Goal: Task Accomplishment & Management: Complete application form

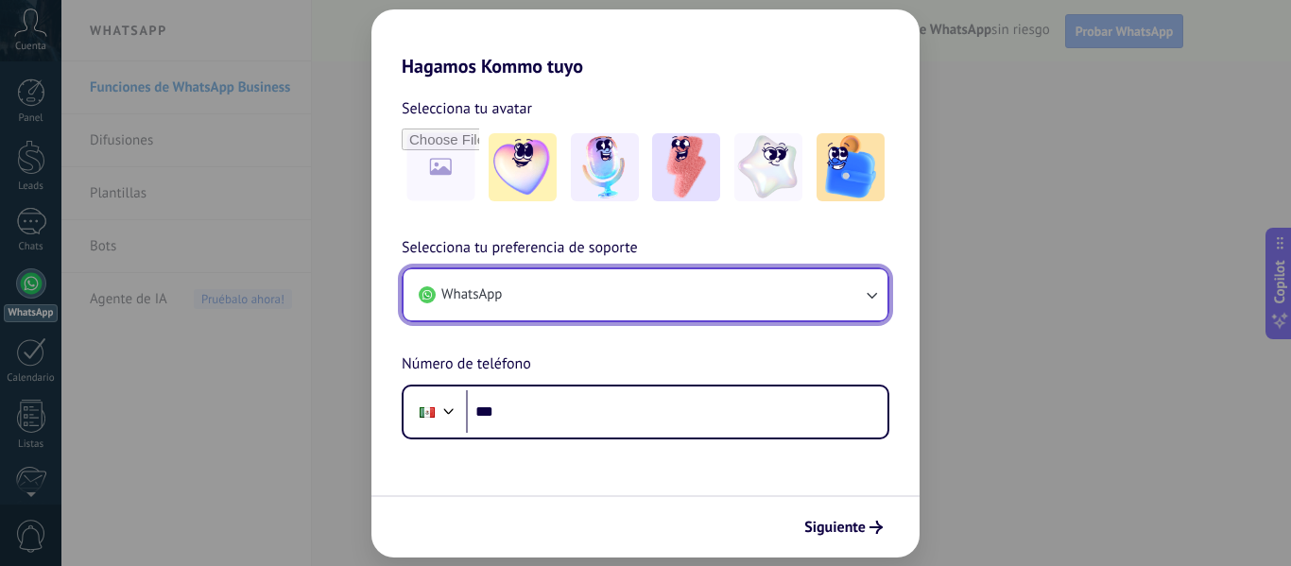
click at [530, 303] on button "WhatsApp" at bounding box center [646, 294] width 484 height 51
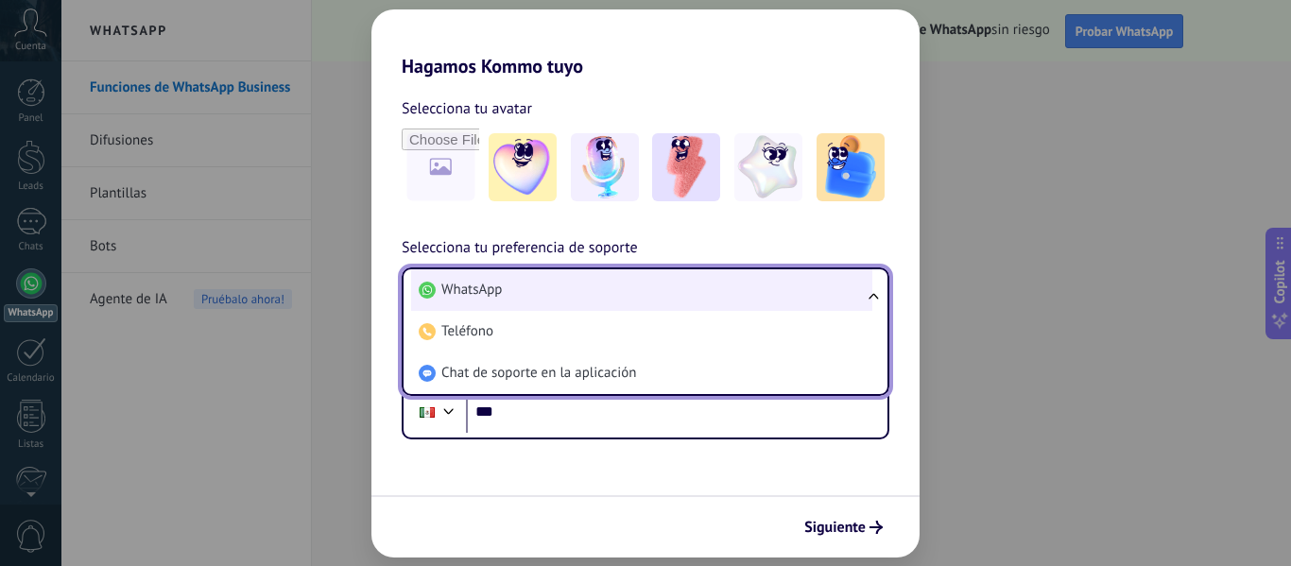
click at [530, 297] on li "WhatsApp" at bounding box center [641, 290] width 461 height 42
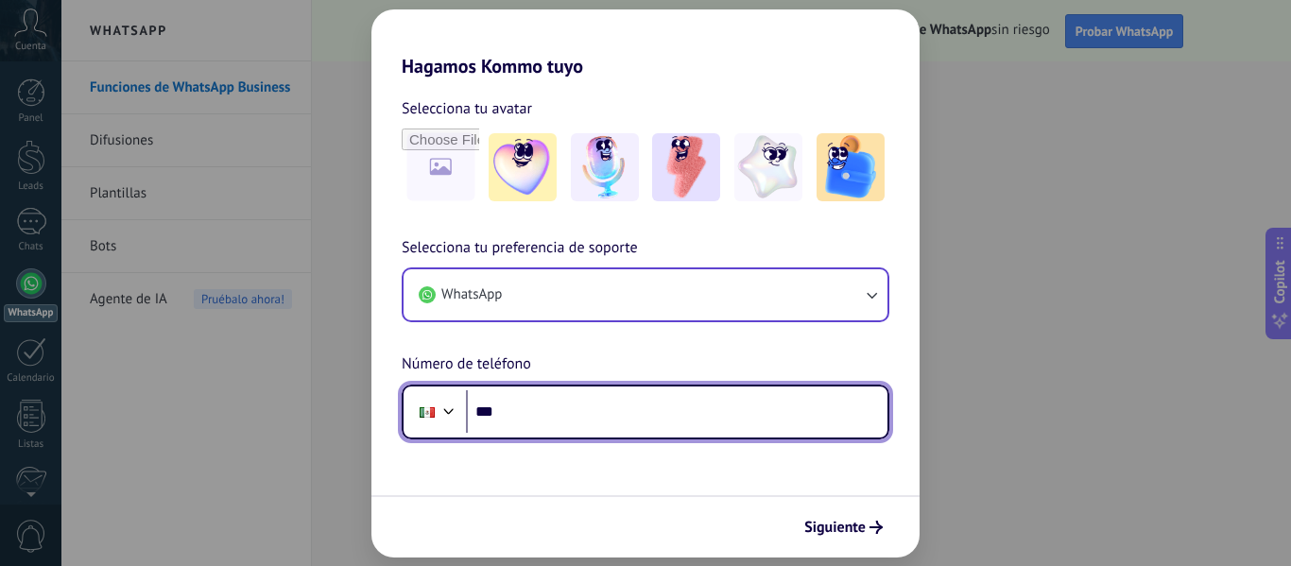
click at [542, 422] on input "***" at bounding box center [677, 411] width 422 height 43
type input "**********"
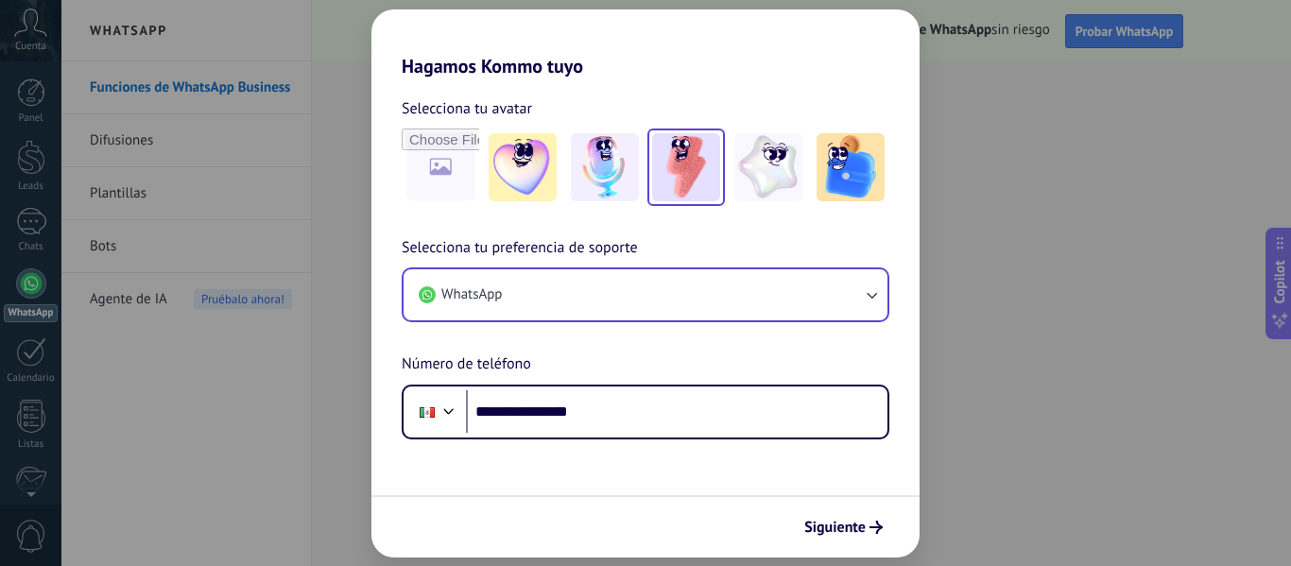
click at [691, 164] on img at bounding box center [686, 167] width 68 height 68
click at [852, 522] on span "Siguiente" at bounding box center [834, 527] width 61 height 13
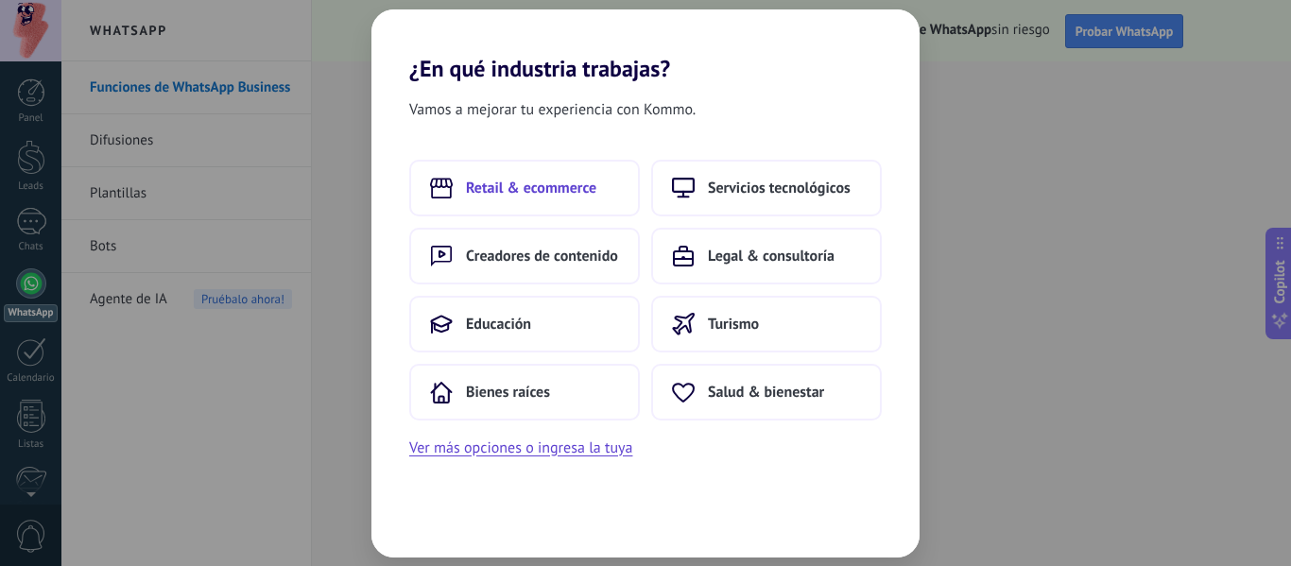
click at [552, 208] on button "Retail & ecommerce" at bounding box center [524, 188] width 231 height 57
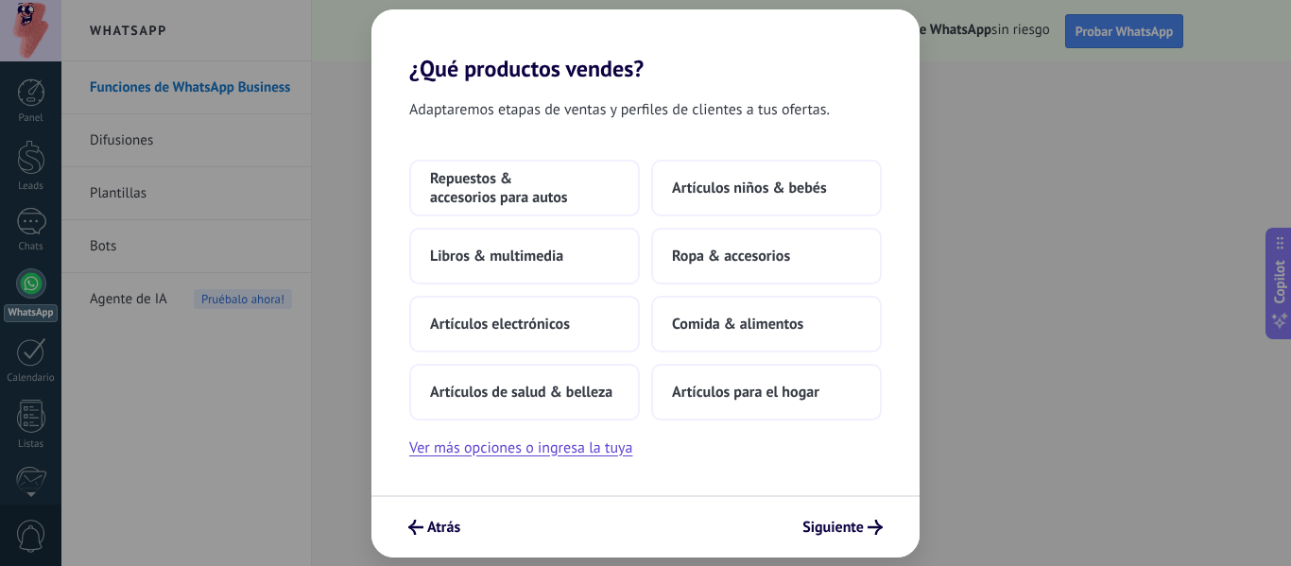
click at [357, 66] on div "¿Qué productos vendes? Adaptaremos etapas de ventas y perfiles de clientes a tu…" at bounding box center [645, 283] width 1291 height 566
click at [556, 439] on button "Ver más opciones o ingresa la tuya" at bounding box center [520, 448] width 223 height 25
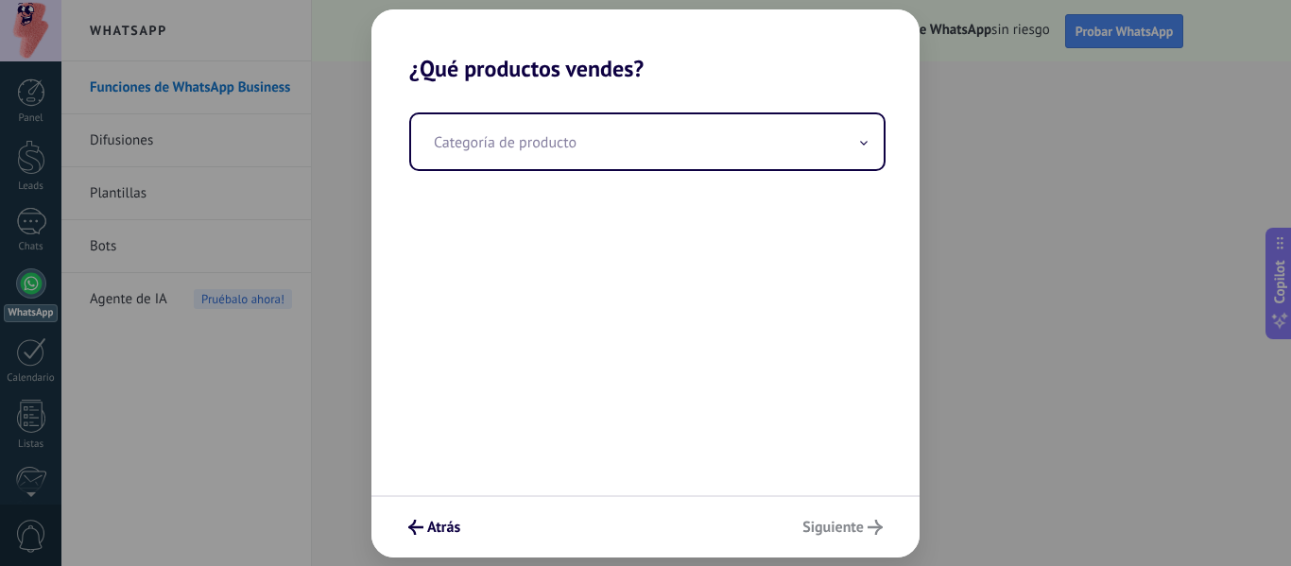
click at [621, 173] on div "Categoría de producto" at bounding box center [645, 288] width 548 height 413
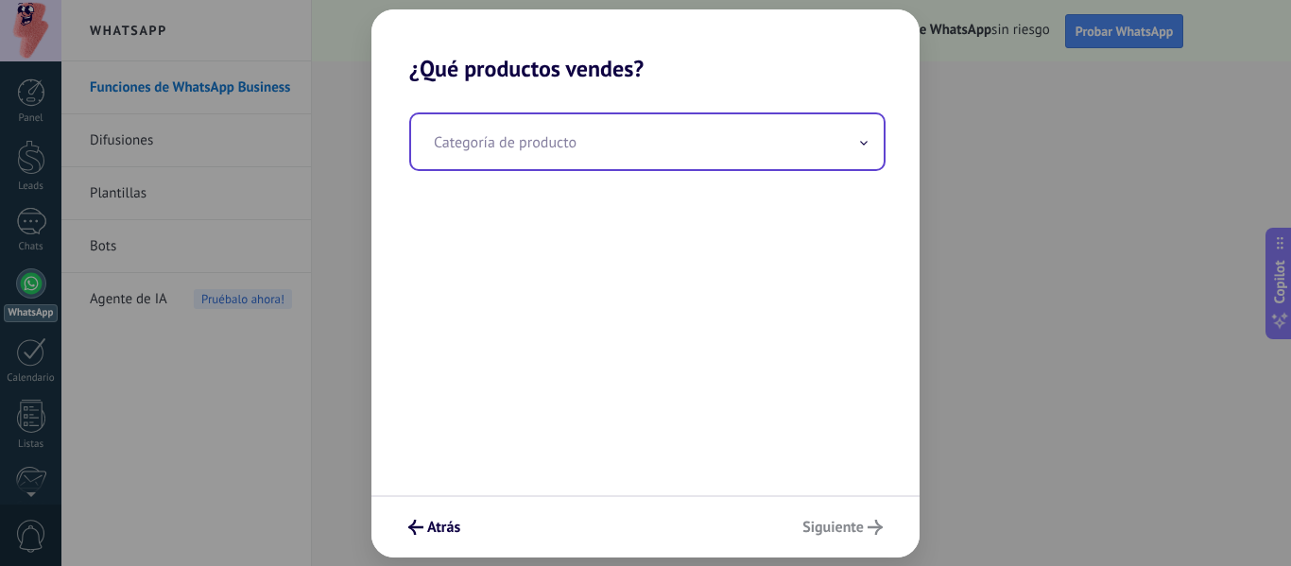
click at [661, 144] on input "text" at bounding box center [647, 141] width 473 height 55
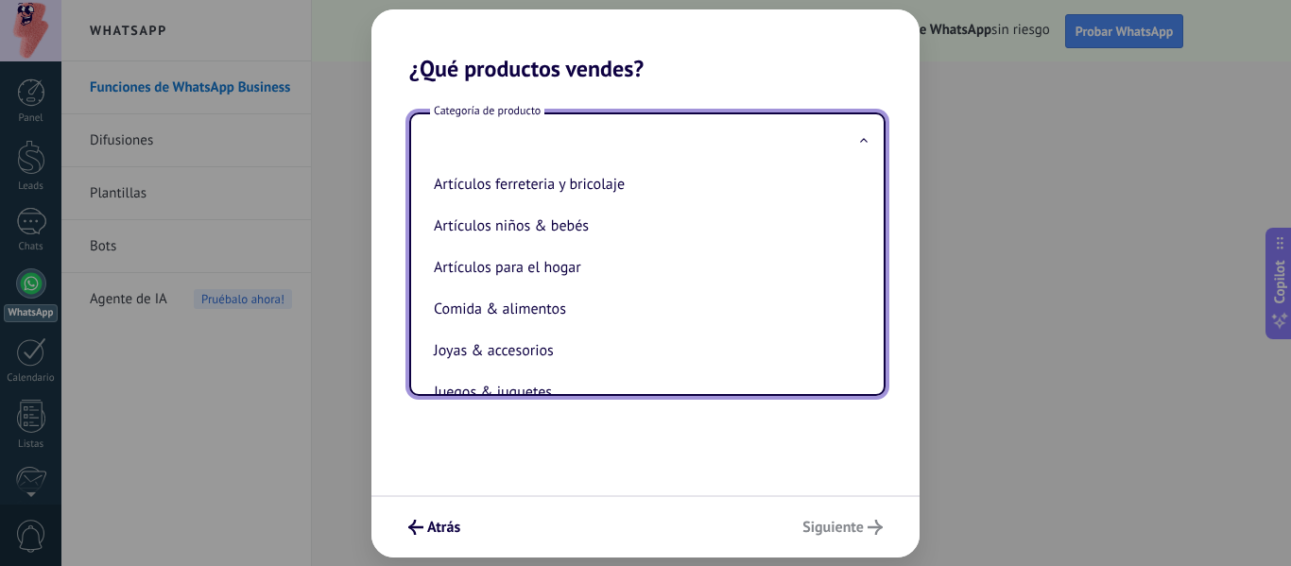
scroll to position [40, 0]
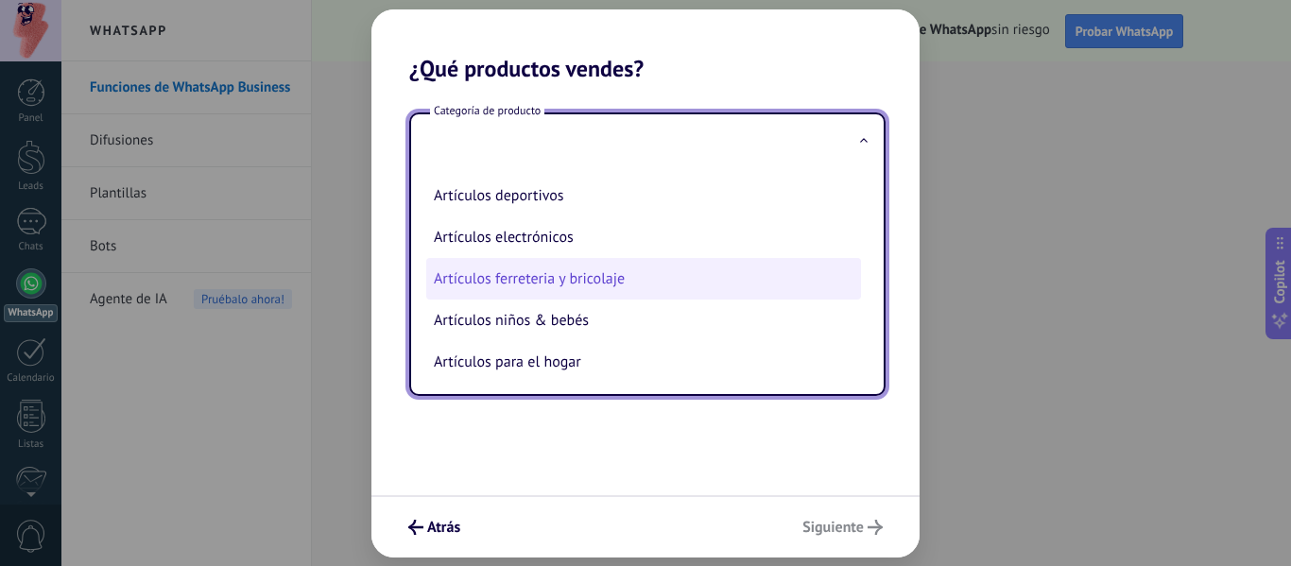
click at [620, 271] on li "Artículos ferreteria y bricolaje" at bounding box center [643, 279] width 435 height 42
type input "**********"
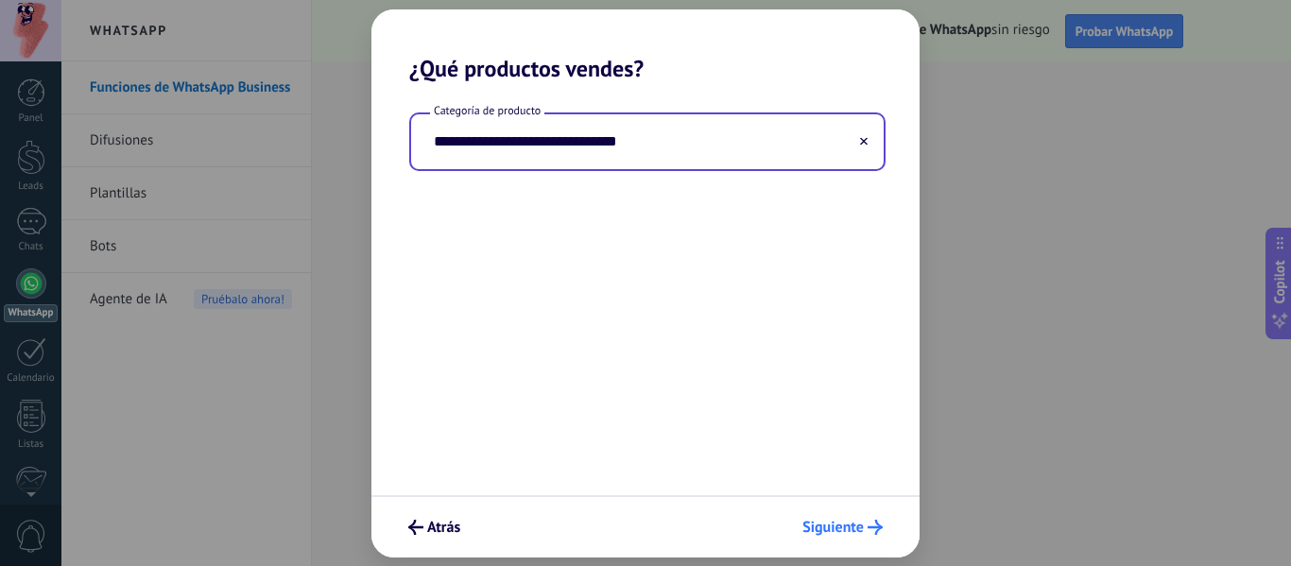
click at [832, 526] on span "Siguiente" at bounding box center [832, 527] width 61 height 13
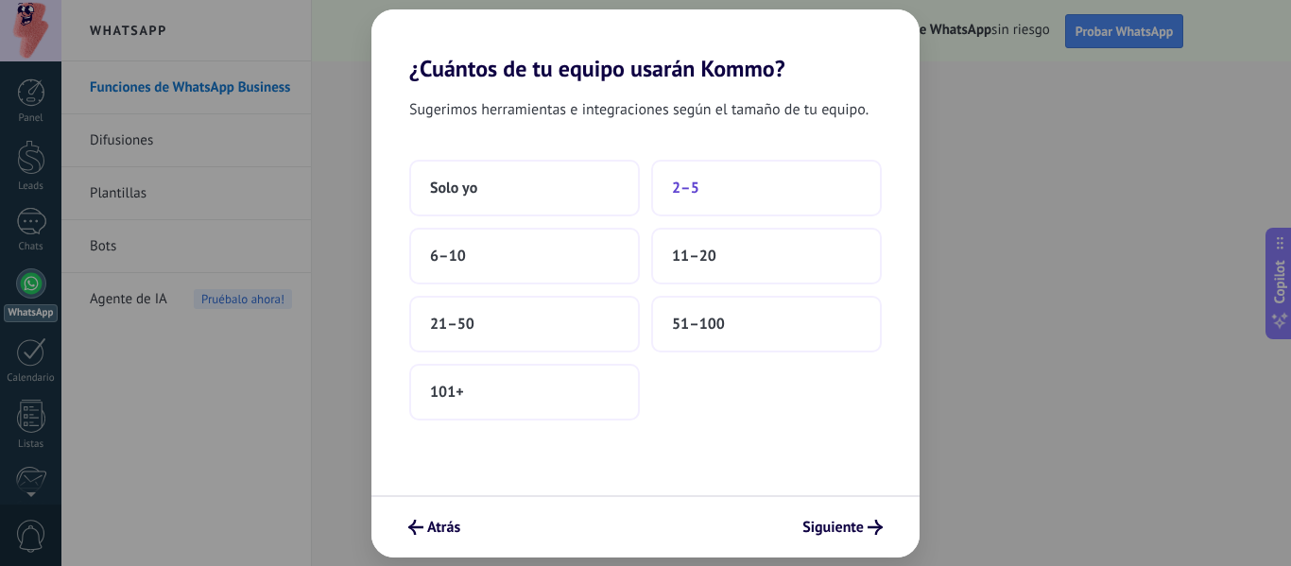
click at [744, 183] on button "2–5" at bounding box center [766, 188] width 231 height 57
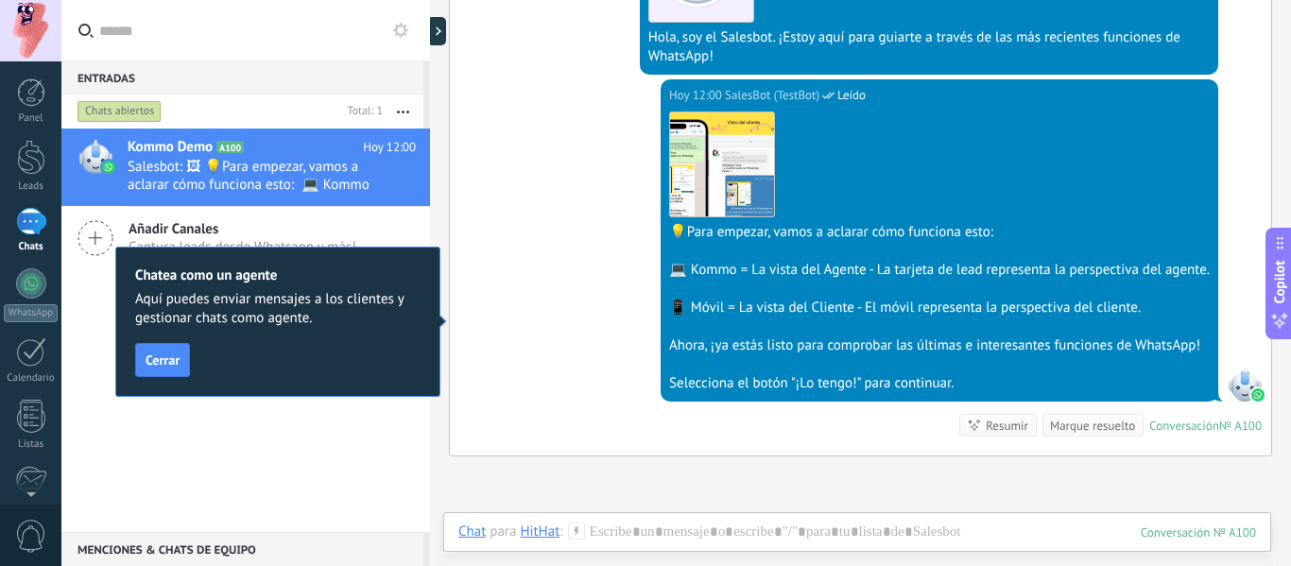
scroll to position [567, 0]
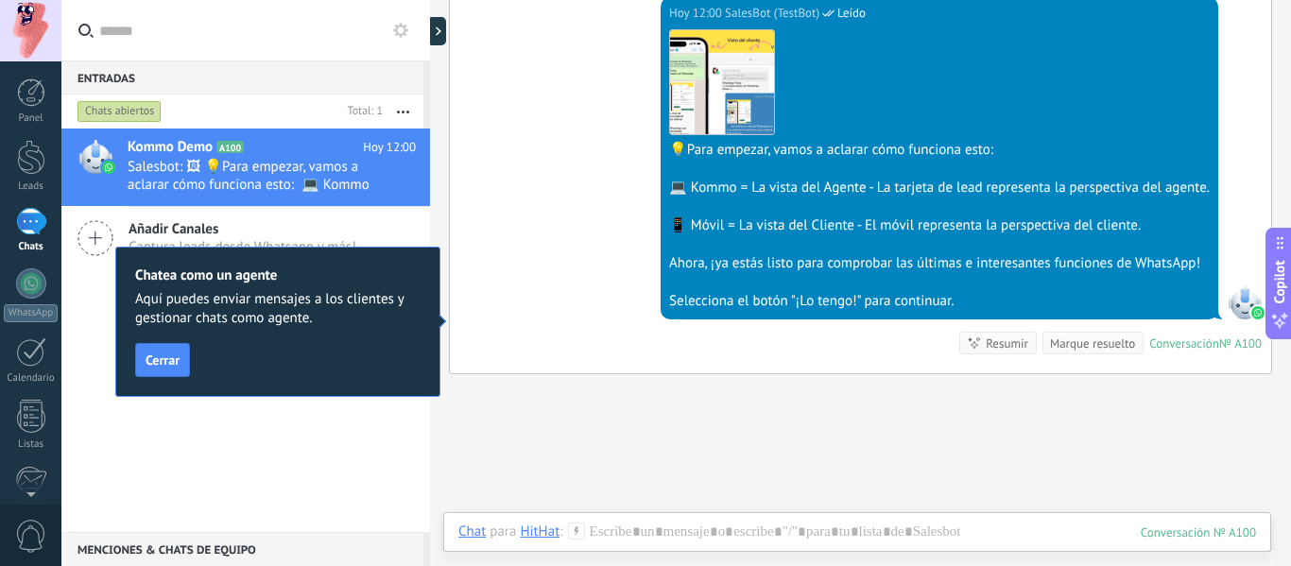
click at [150, 340] on div "Chatea como un agente Aquí puedes enviar mensajes a los clientes y gestionar ch…" at bounding box center [277, 322] width 325 height 150
click at [138, 349] on button "Cerrar" at bounding box center [162, 360] width 55 height 34
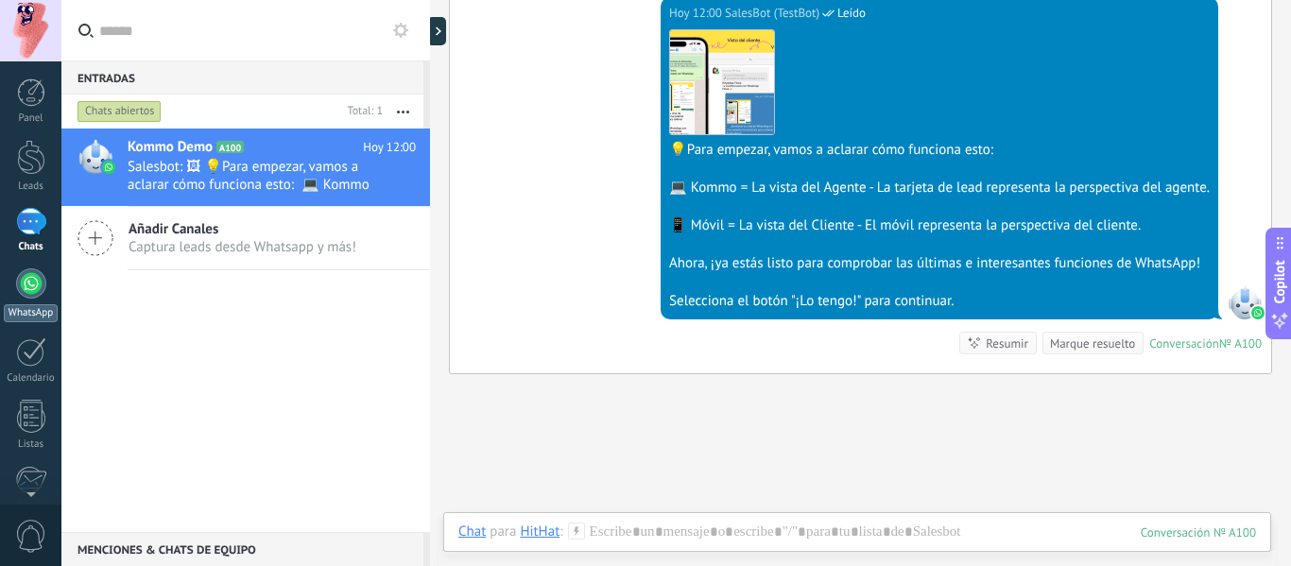
click at [28, 297] on div at bounding box center [31, 283] width 30 height 30
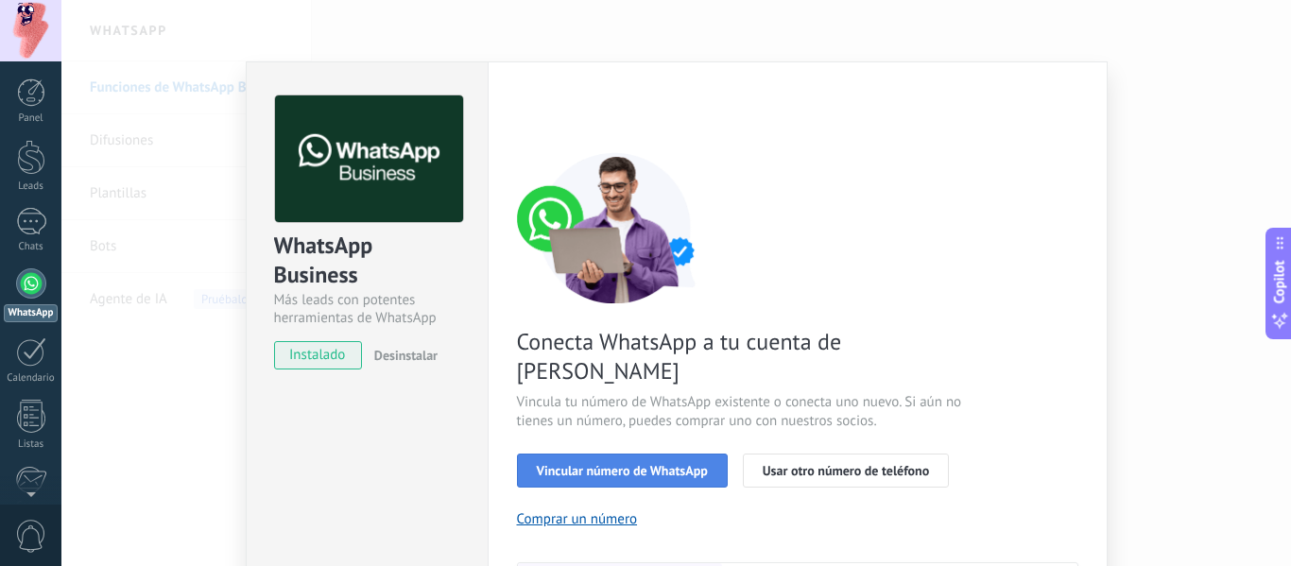
click at [585, 464] on span "Vincular número de WhatsApp" at bounding box center [622, 470] width 171 height 13
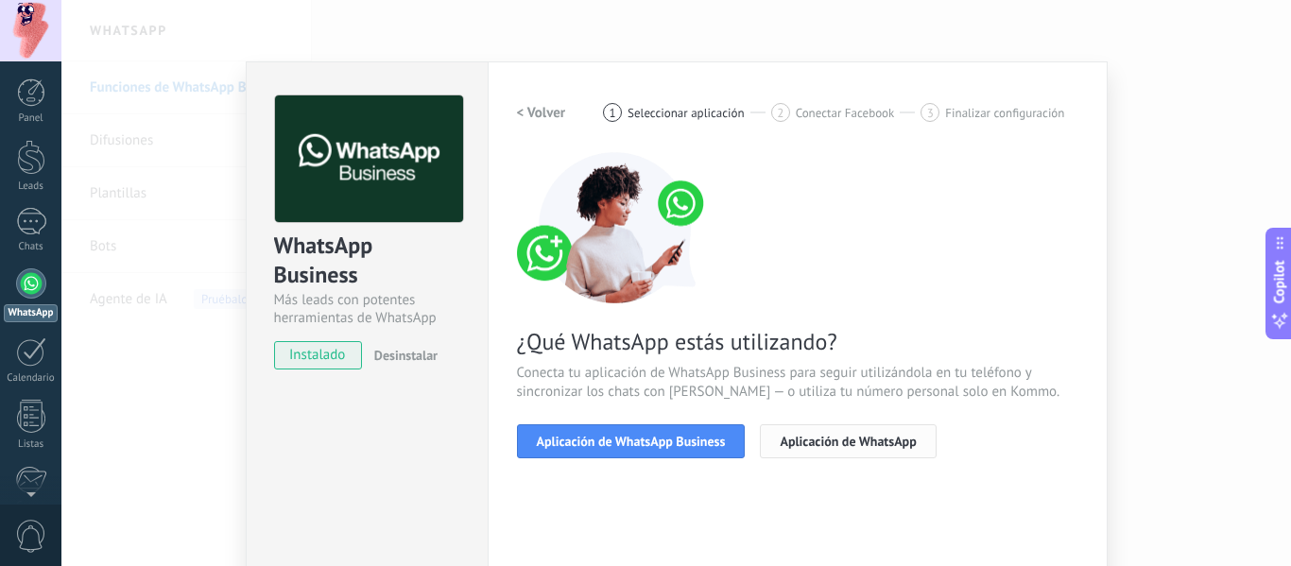
click at [842, 438] on span "Aplicación de WhatsApp" at bounding box center [848, 441] width 136 height 13
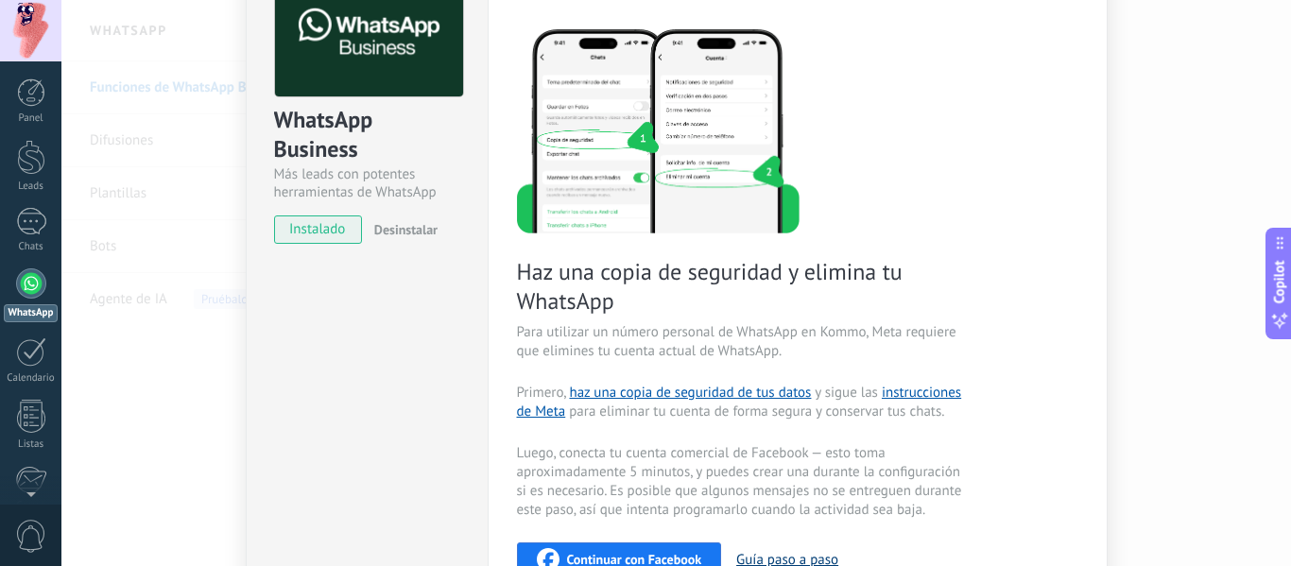
scroll to position [95, 0]
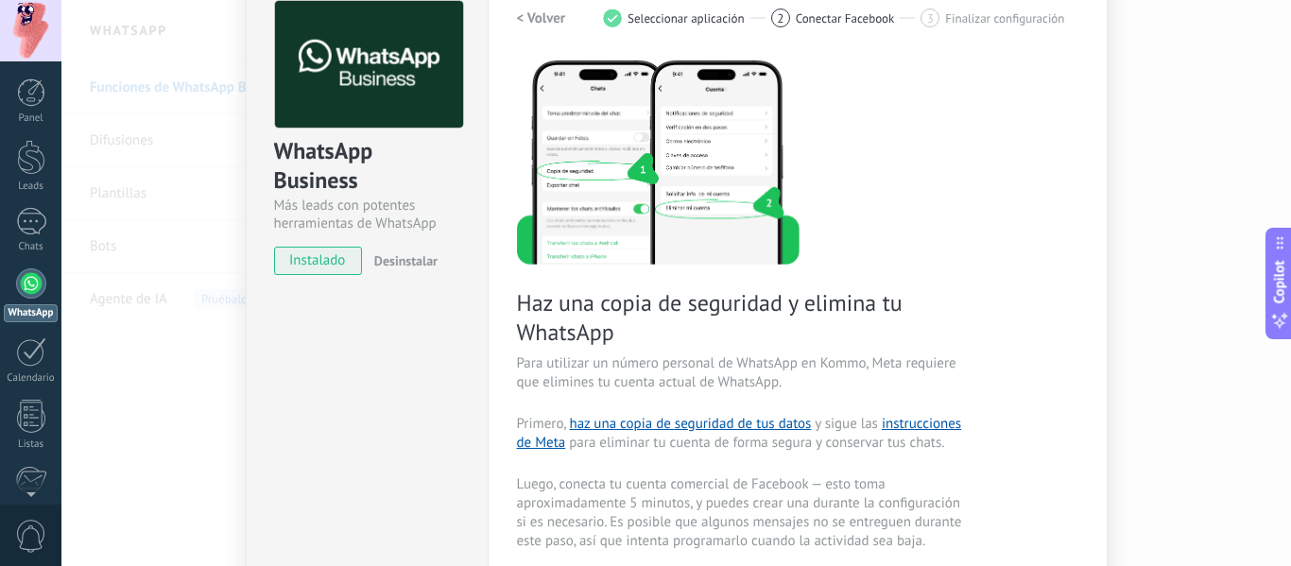
click at [675, 136] on img at bounding box center [658, 161] width 283 height 207
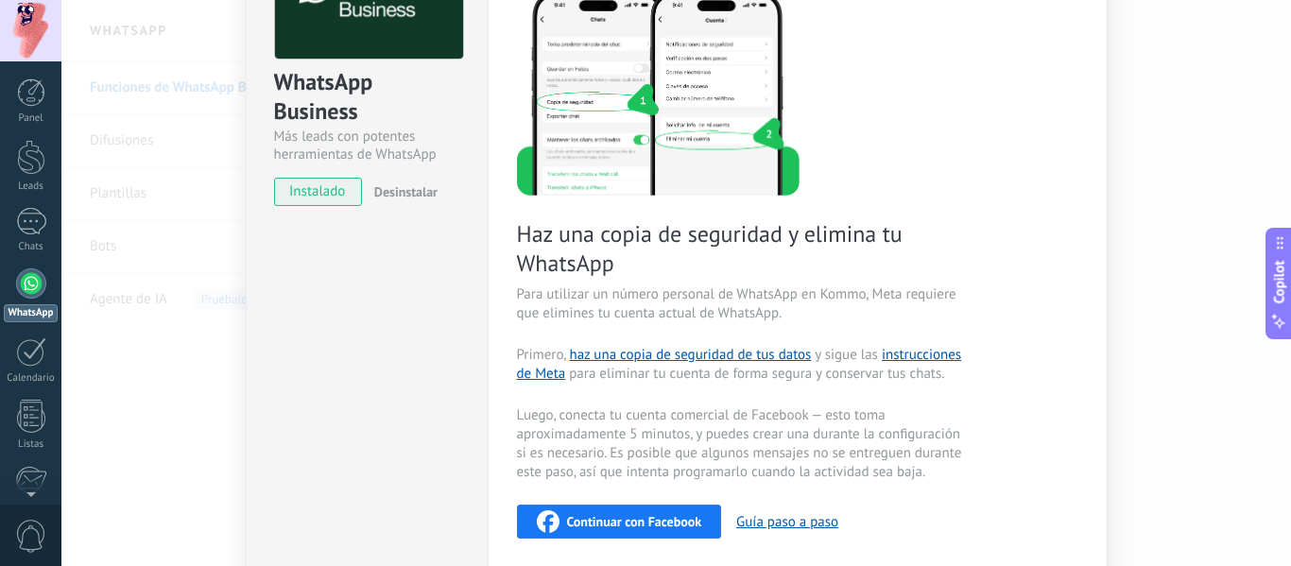
scroll to position [189, 0]
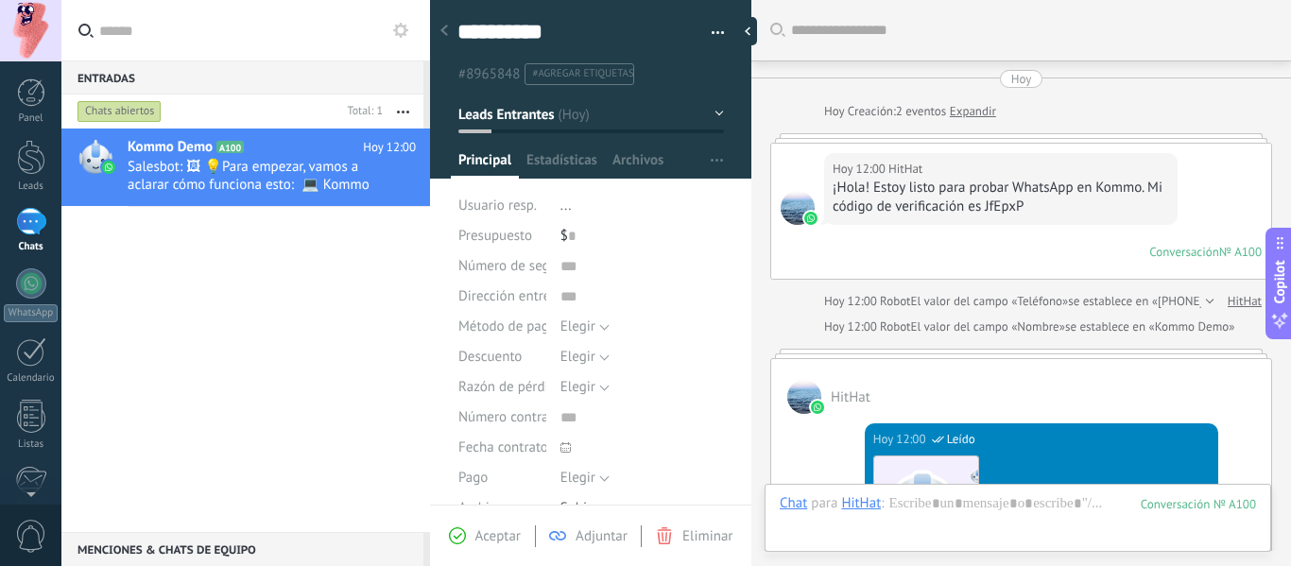
scroll to position [816, 0]
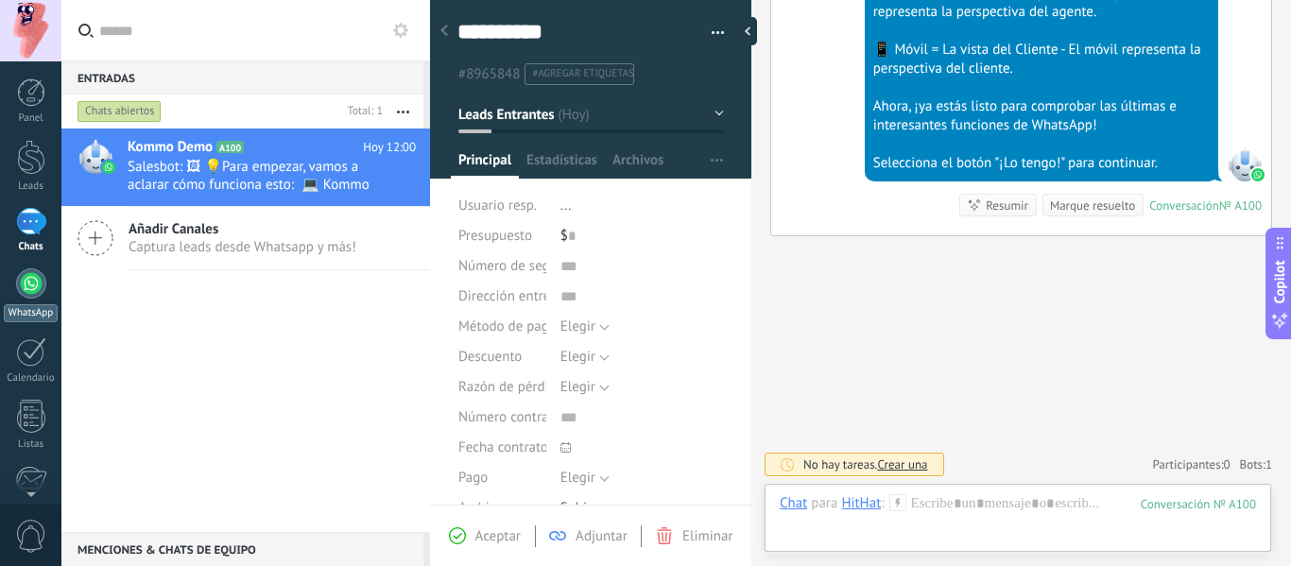
click at [21, 272] on div at bounding box center [31, 283] width 30 height 30
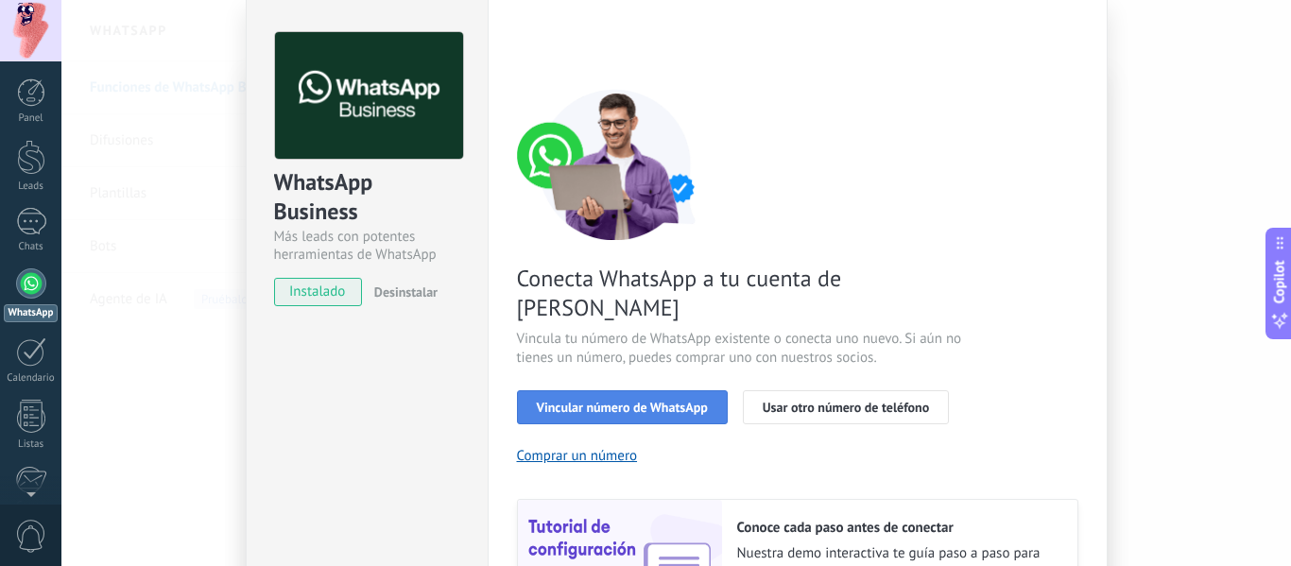
scroll to position [95, 0]
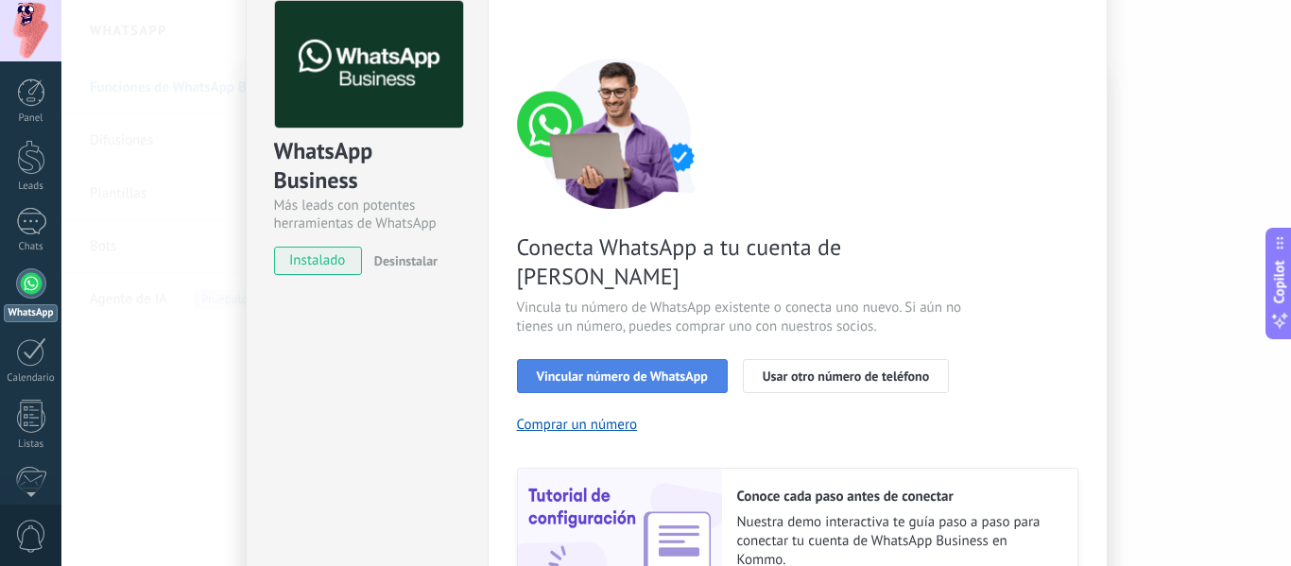
click at [702, 370] on span "Vincular número de WhatsApp" at bounding box center [622, 376] width 171 height 13
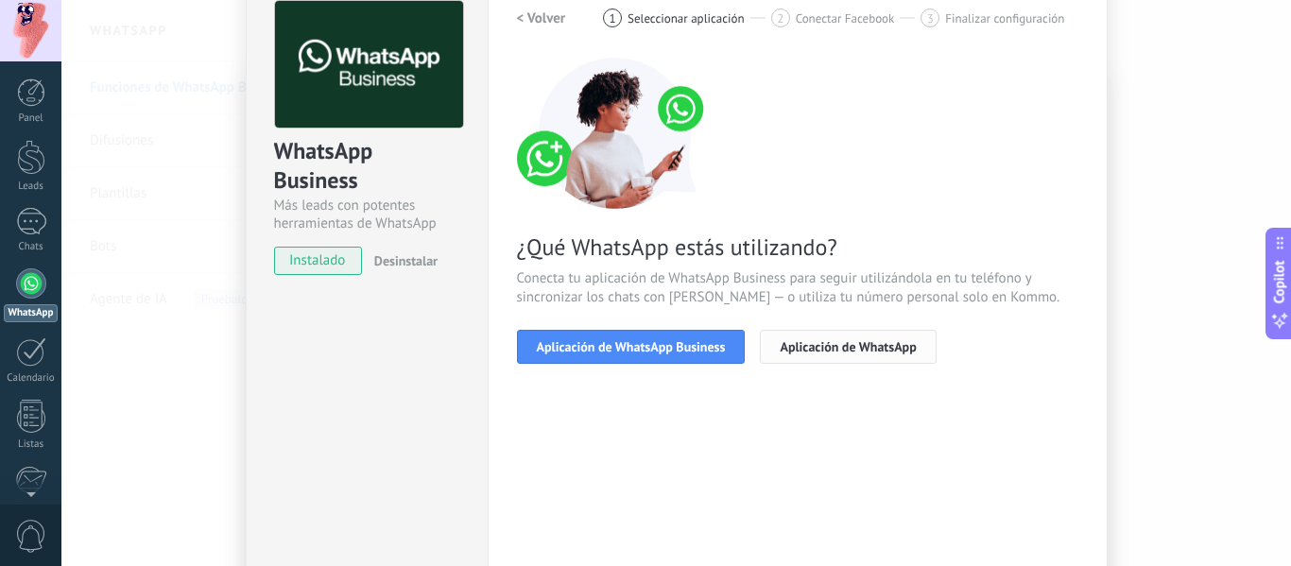
click at [822, 336] on button "Aplicación de WhatsApp" at bounding box center [848, 347] width 176 height 34
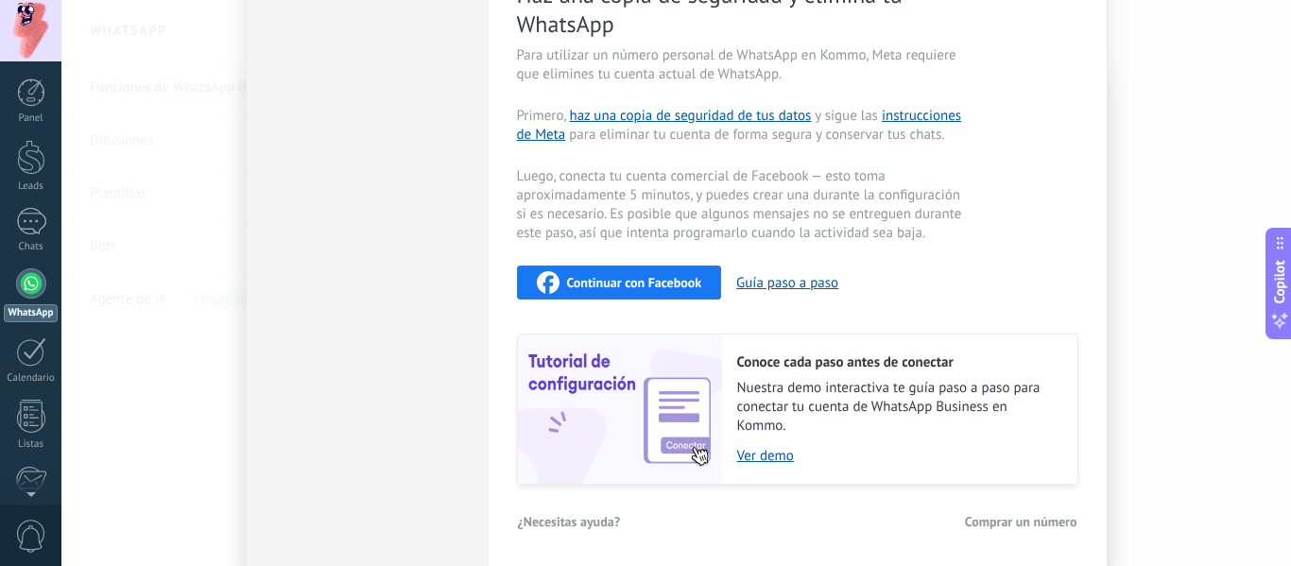
scroll to position [476, 0]
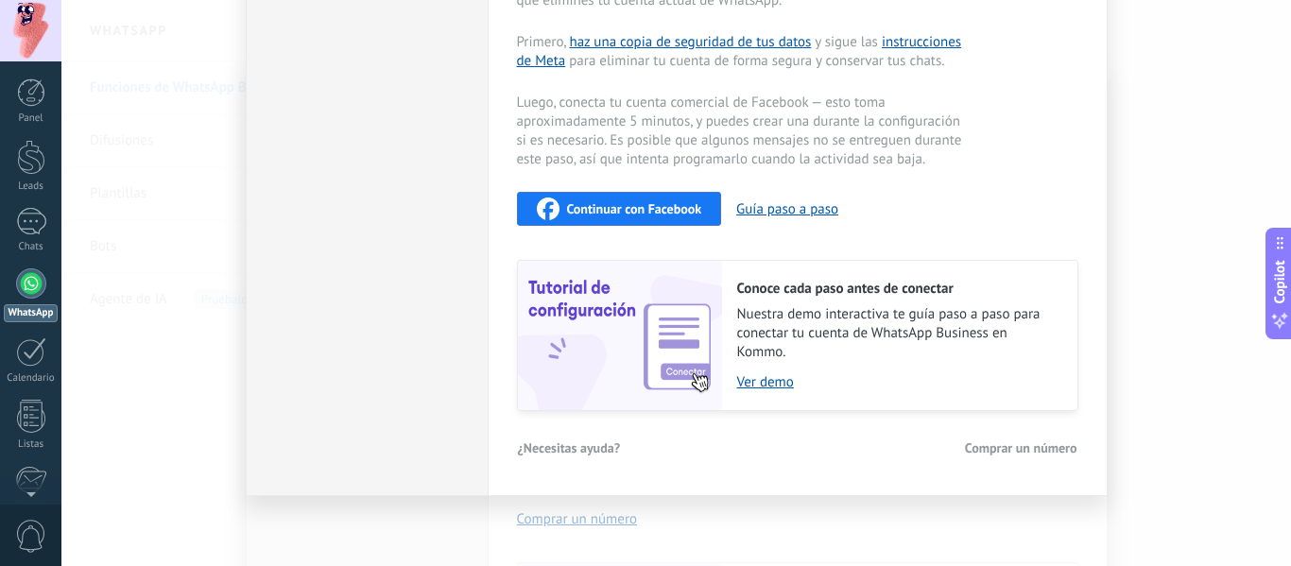
click at [676, 208] on span "Continuar con Facebook" at bounding box center [634, 208] width 135 height 13
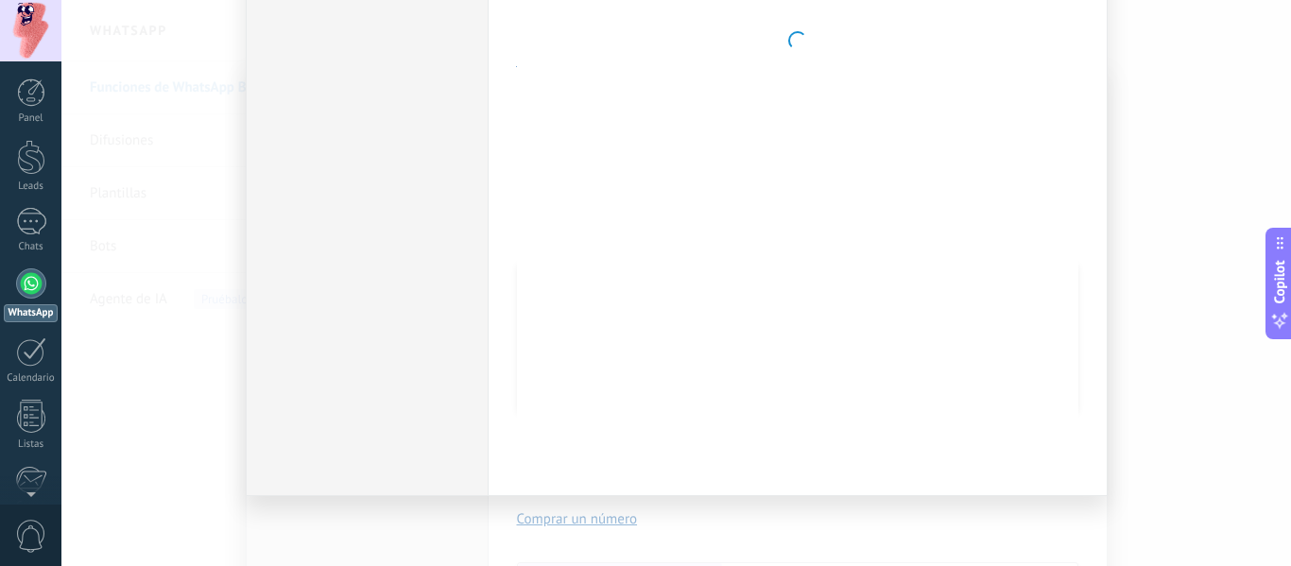
scroll to position [98, 0]
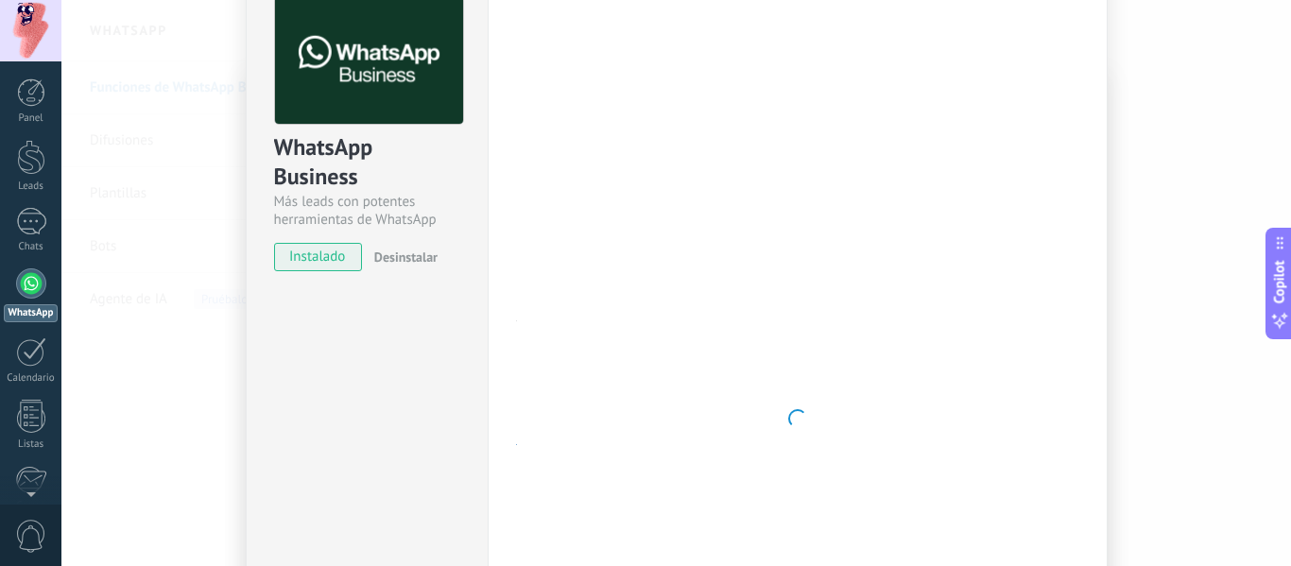
click at [1290, 262] on button "Copilot" at bounding box center [1279, 284] width 26 height 112
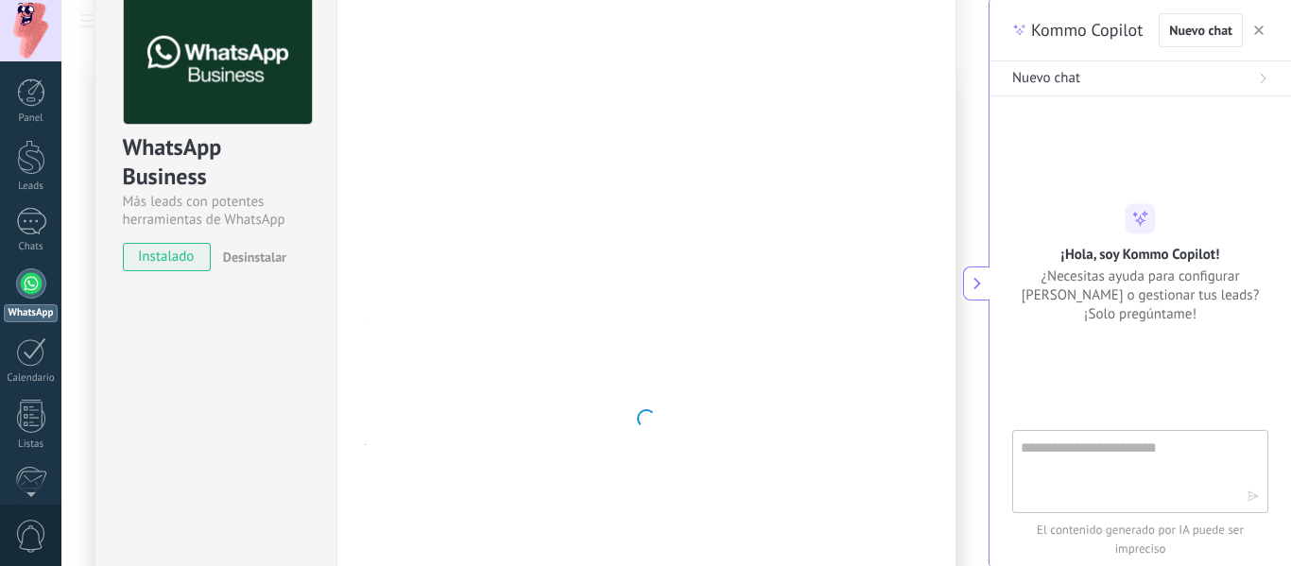
type textarea "**********"
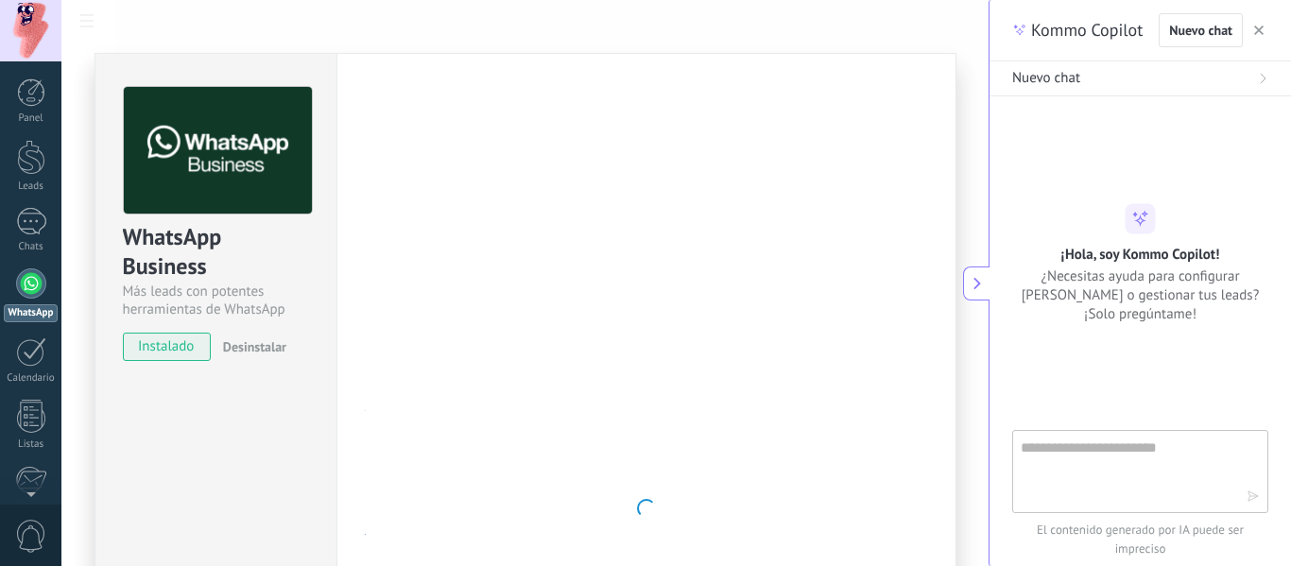
scroll to position [0, 0]
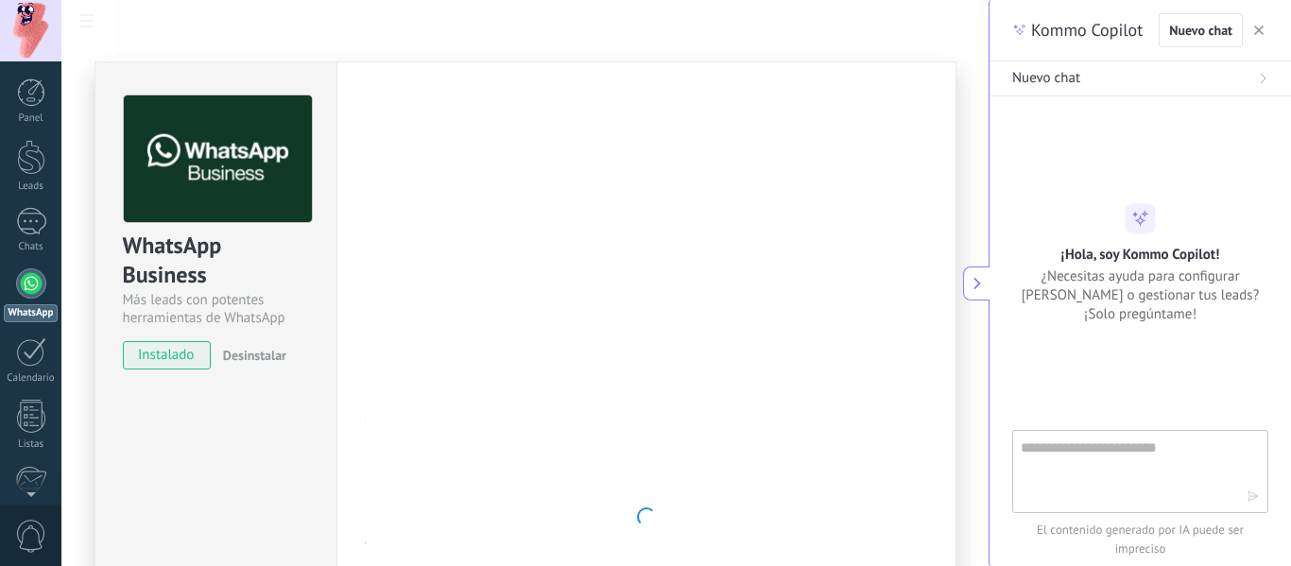
click at [1251, 26] on button "button" at bounding box center [1258, 30] width 19 height 23
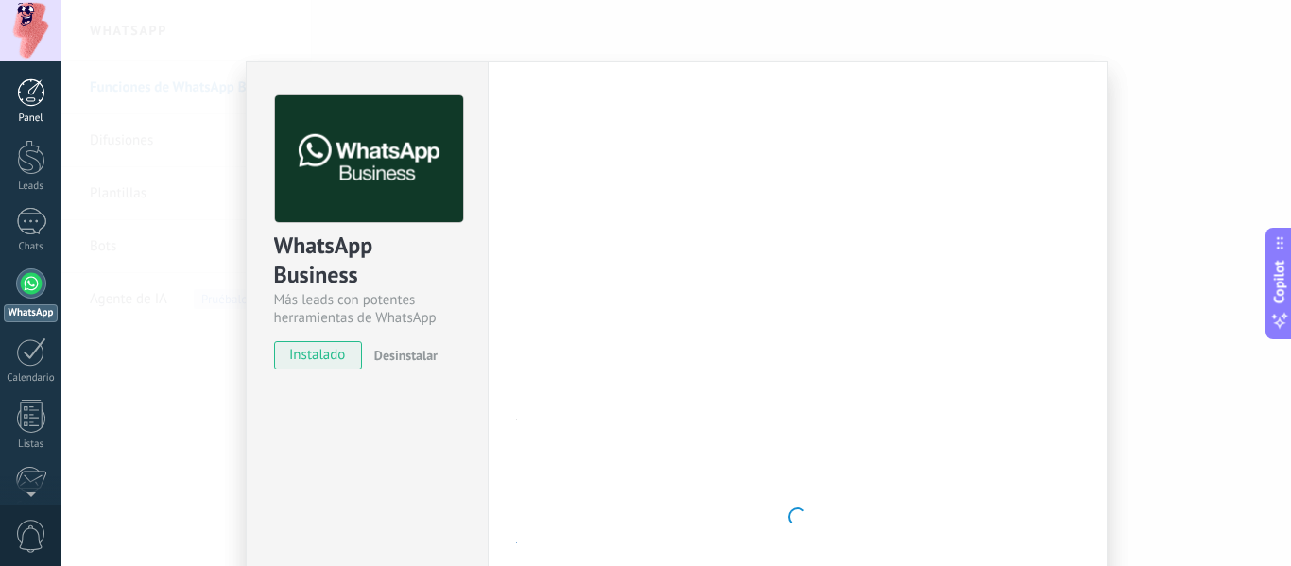
click at [47, 102] on link "Panel" at bounding box center [30, 101] width 61 height 46
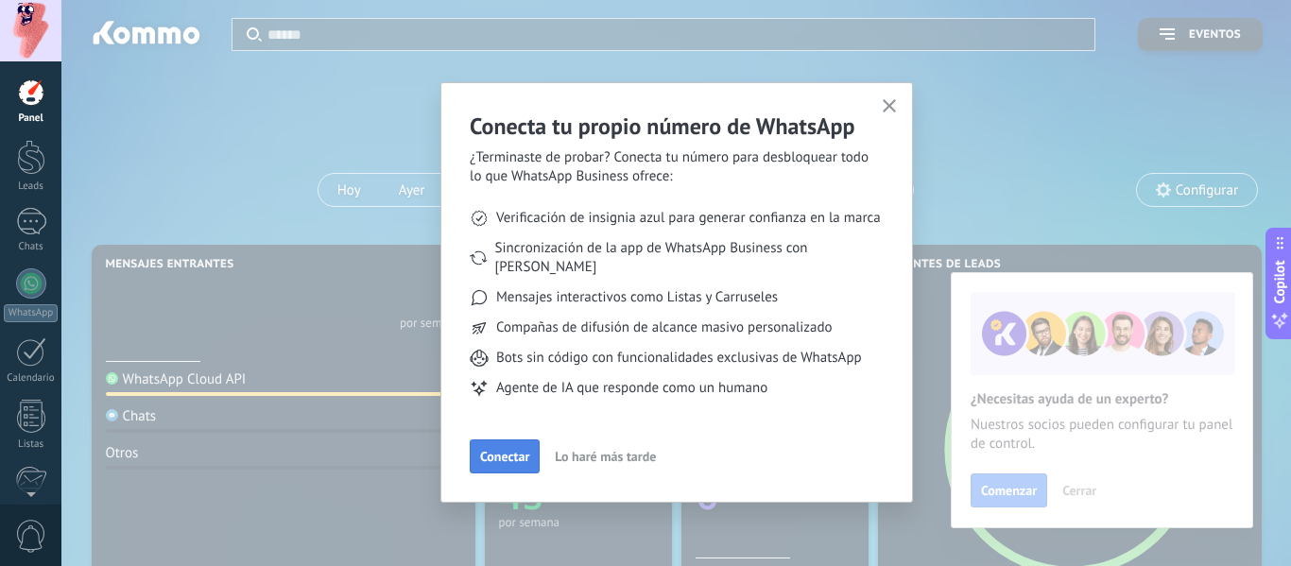
click at [490, 446] on button "Conectar" at bounding box center [505, 456] width 70 height 34
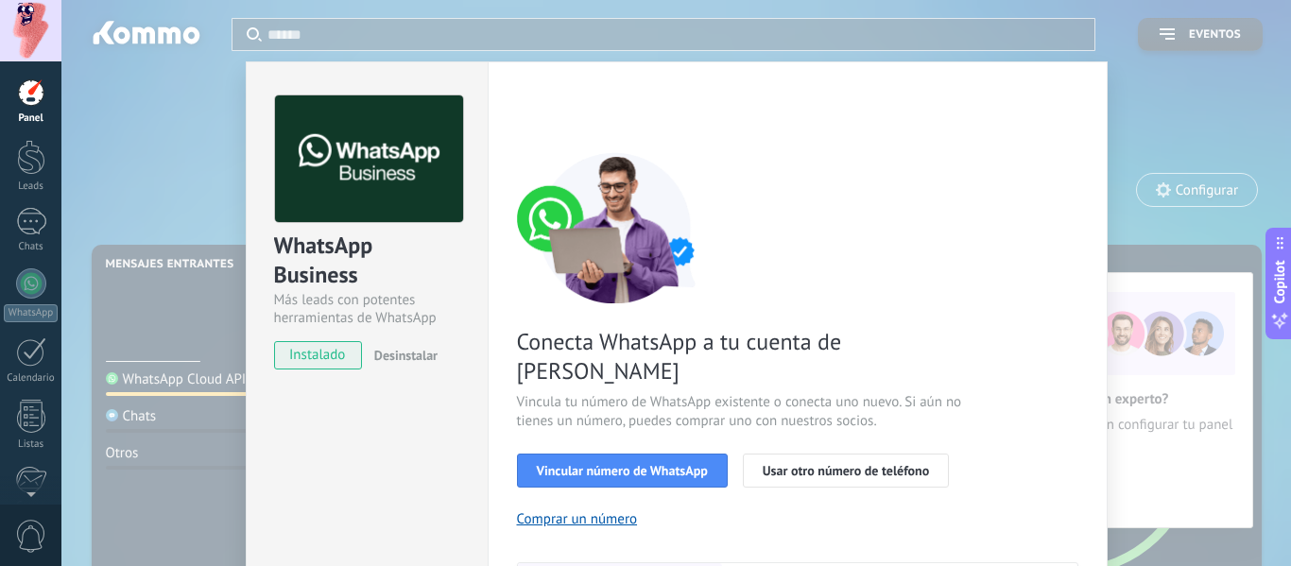
click at [1175, 112] on div "WhatsApp Business Más leads con potentes herramientas de WhatsApp instalado Des…" at bounding box center [676, 283] width 1230 height 566
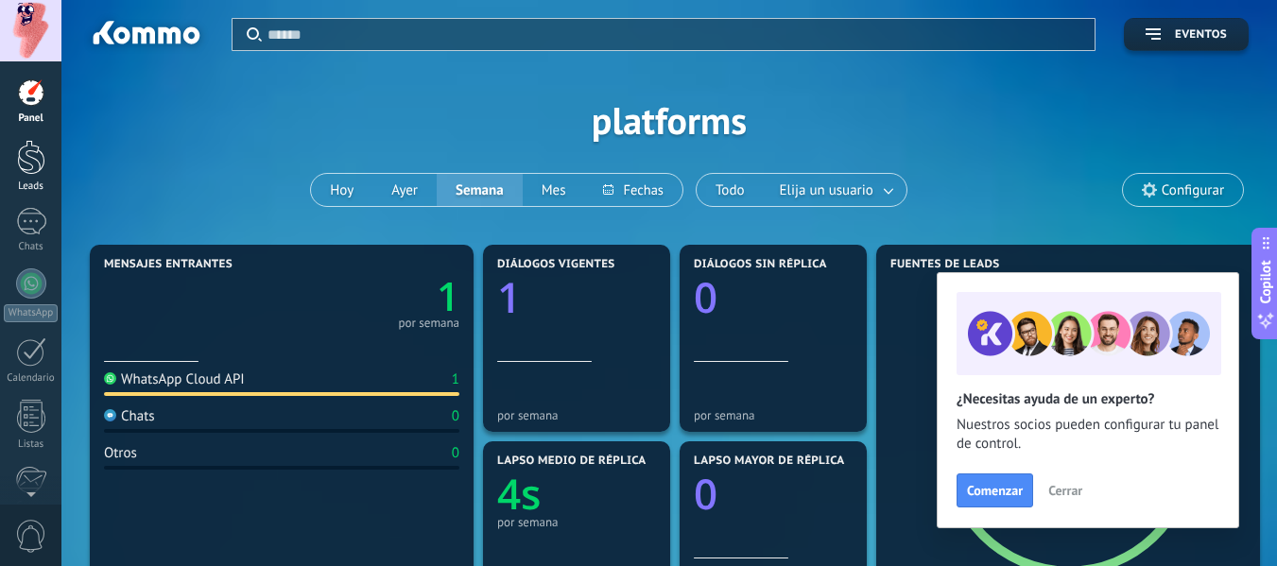
click at [21, 163] on div at bounding box center [31, 157] width 28 height 35
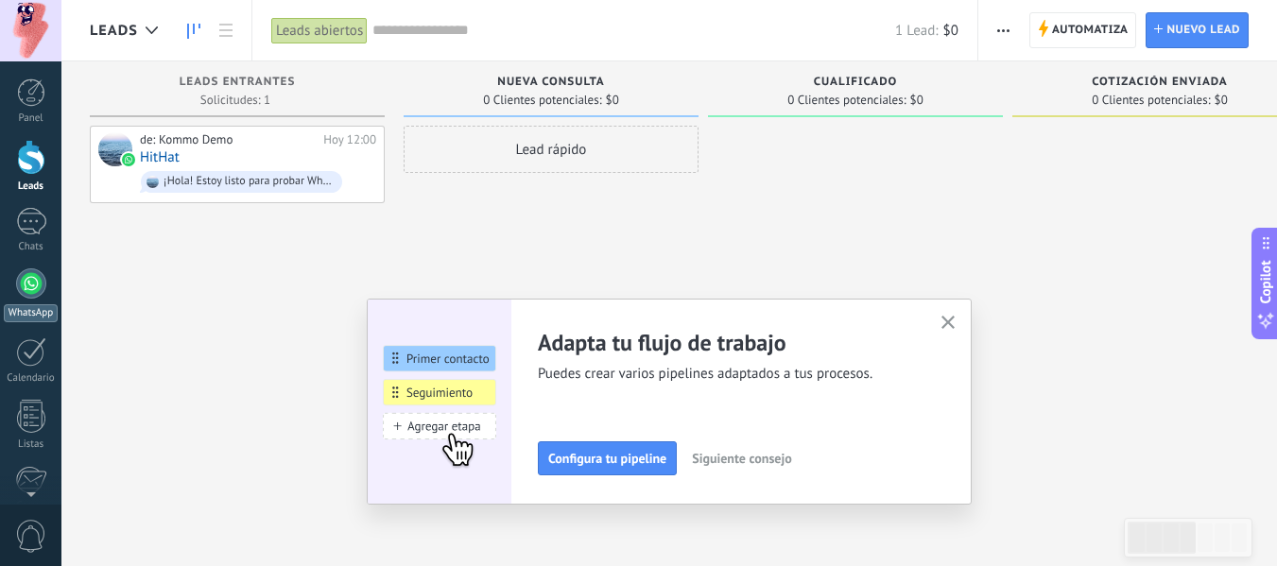
click at [33, 292] on div at bounding box center [31, 283] width 30 height 30
